Goal: Communication & Community: Ask a question

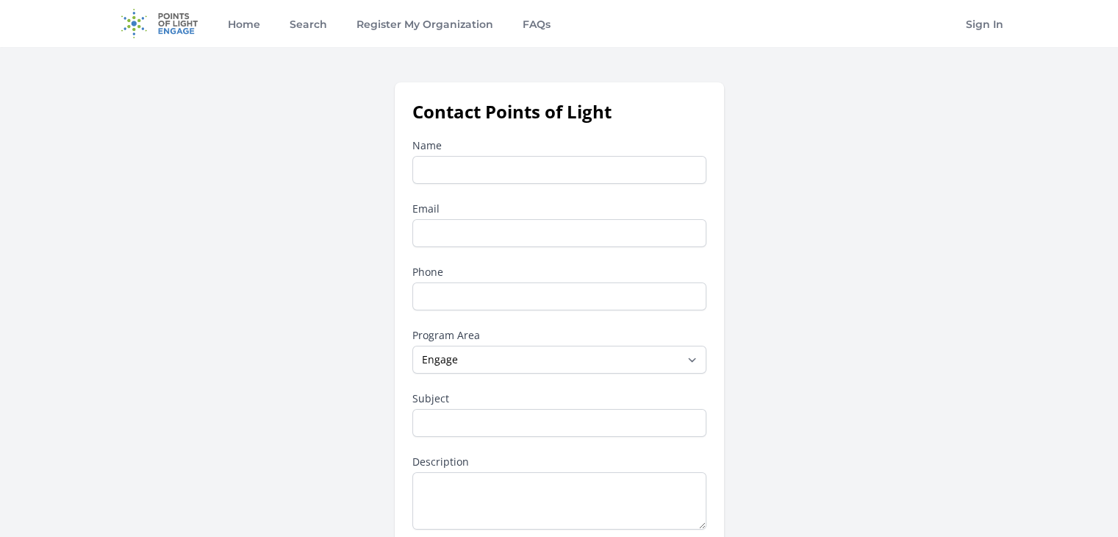
click at [474, 177] on input "Name" at bounding box center [559, 170] width 294 height 28
type input "[PERSON_NAME]"
type input "[EMAIL_ADDRESS][DOMAIN_NAME]"
type input "2622646700"
click at [551, 423] on input "Subject" at bounding box center [559, 423] width 294 height 28
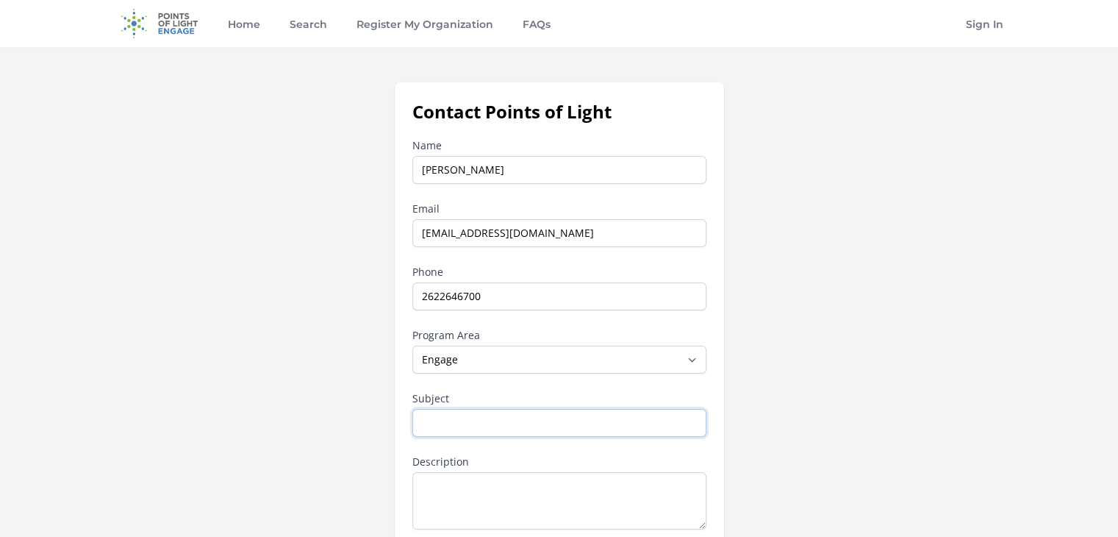
type input "inquiry"
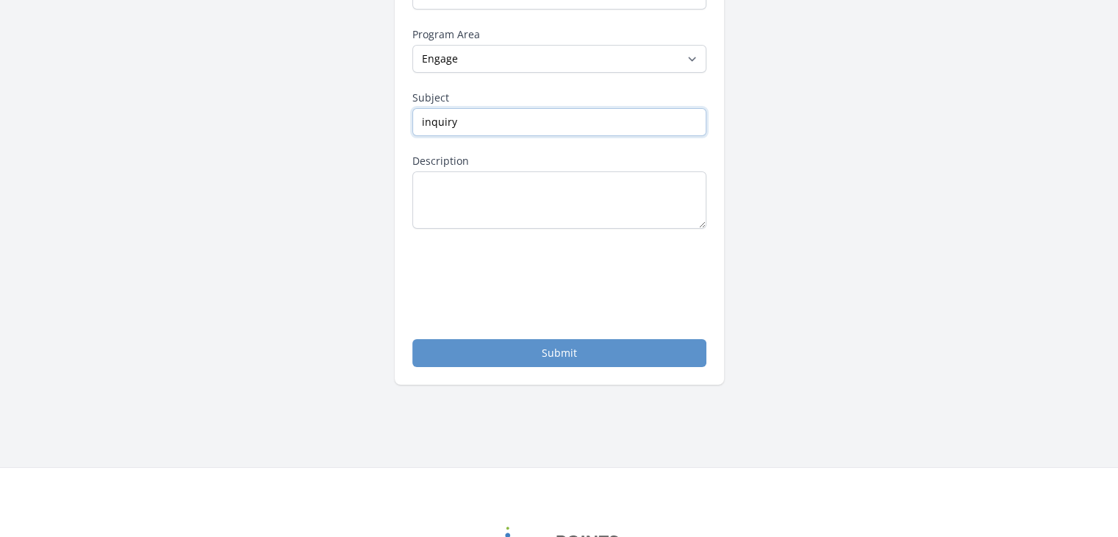
scroll to position [304, 0]
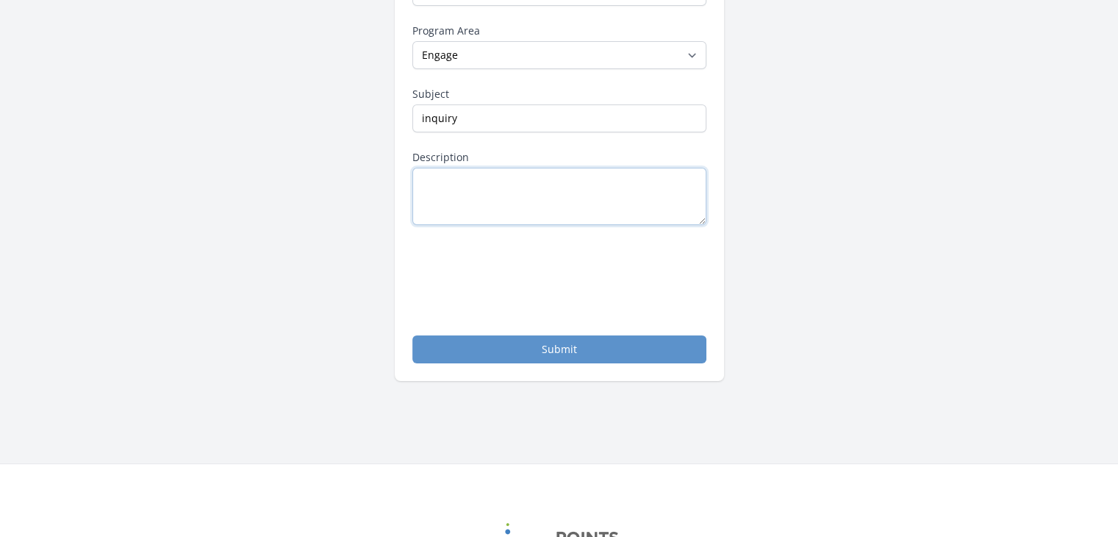
click at [569, 197] on textarea "Description" at bounding box center [559, 196] width 294 height 57
paste textarea "I would like to make an inquiry."
type textarea "I would like to make an inquiry."
click at [595, 337] on button "Submit" at bounding box center [559, 349] width 294 height 28
